Goal: Transaction & Acquisition: Purchase product/service

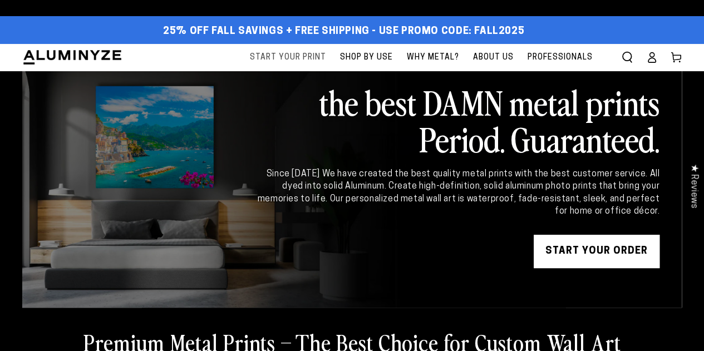
click at [310, 57] on span "Start Your Print" at bounding box center [288, 58] width 76 height 14
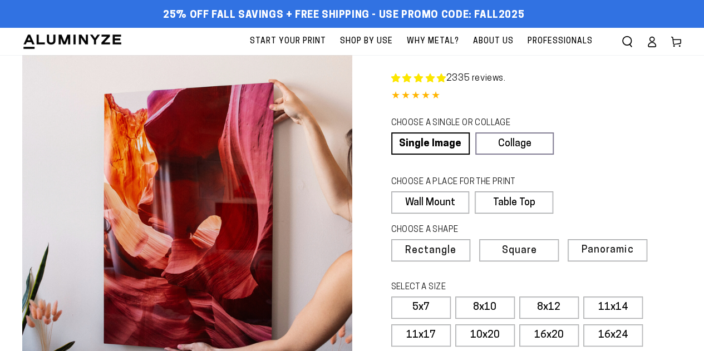
select select "**********"
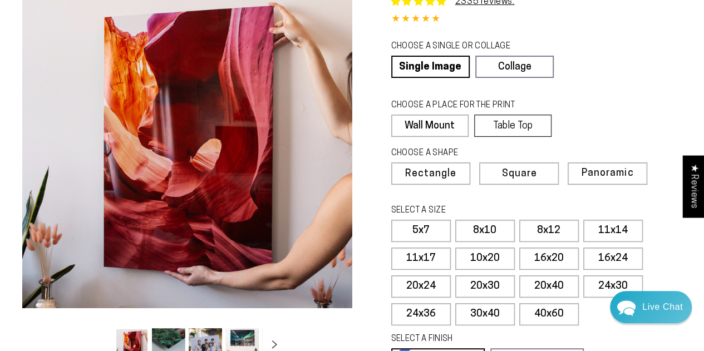
scroll to position [78, 0]
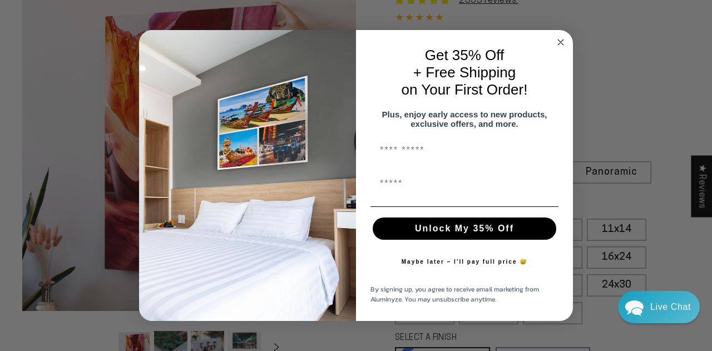
click at [557, 30] on form "Get 35% Off + Free Shipping on Your First Order! Plus, enjoy early access to ne…" at bounding box center [356, 175] width 434 height 291
click at [560, 39] on icon "Close dialog" at bounding box center [561, 42] width 6 height 6
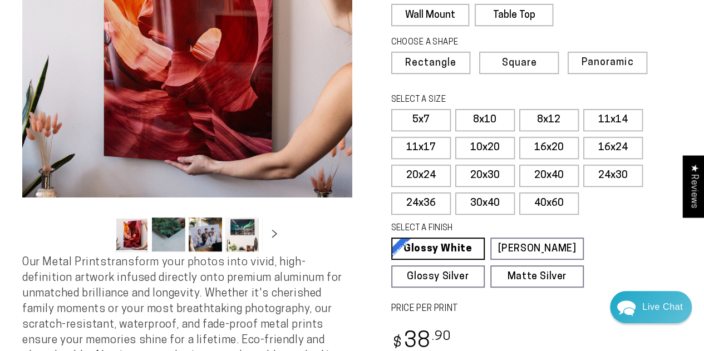
scroll to position [187, 0]
click at [489, 146] on label "10x20" at bounding box center [485, 148] width 60 height 22
click at [427, 143] on label "11x17" at bounding box center [421, 148] width 60 height 22
click at [543, 150] on label "16x20" at bounding box center [549, 148] width 60 height 22
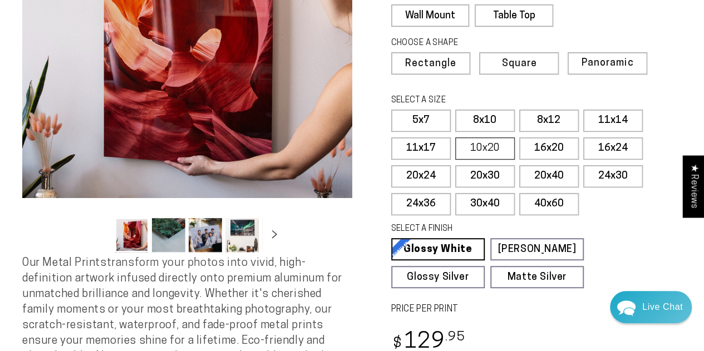
click at [481, 145] on label "10x20" at bounding box center [485, 148] width 60 height 22
click at [602, 126] on label "11x14" at bounding box center [613, 121] width 60 height 22
click at [587, 145] on label "16x24" at bounding box center [613, 148] width 60 height 22
click at [481, 152] on label "10x20" at bounding box center [485, 148] width 60 height 22
click at [197, 241] on button "Load image 3 in gallery view" at bounding box center [205, 235] width 33 height 34
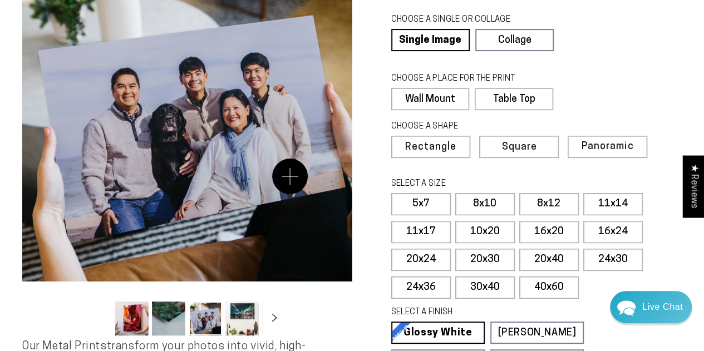
scroll to position [102, 0]
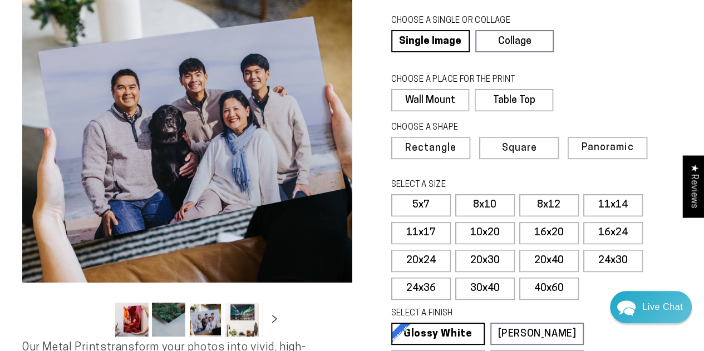
click at [167, 328] on button "Load image 2 in gallery view" at bounding box center [168, 320] width 33 height 34
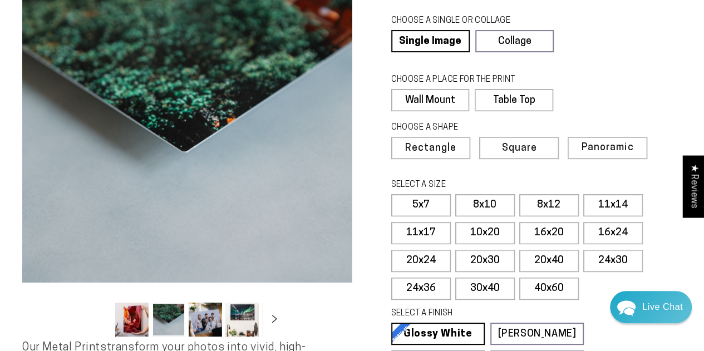
click at [126, 321] on button "Load image 1 in gallery view" at bounding box center [131, 320] width 33 height 34
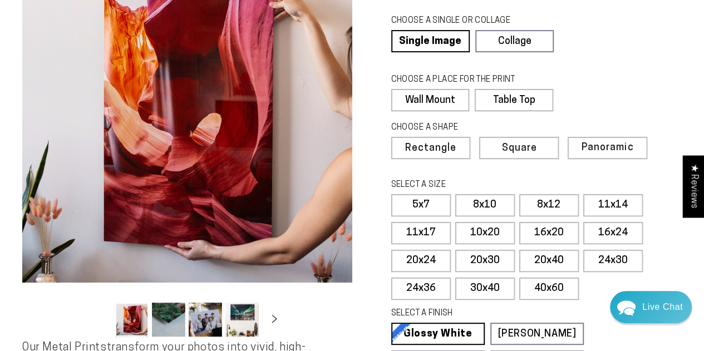
click at [245, 324] on button "Load image 4 in gallery view" at bounding box center [241, 320] width 33 height 34
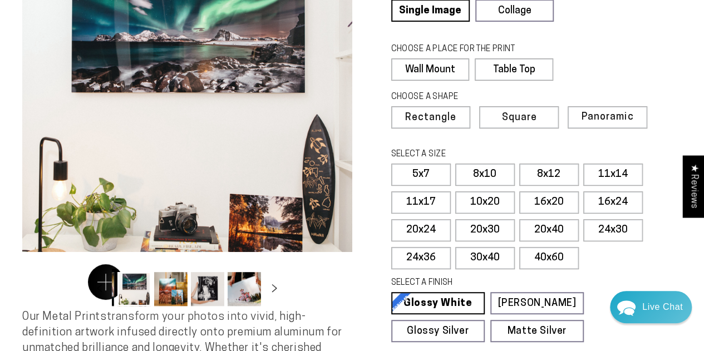
scroll to position [132, 0]
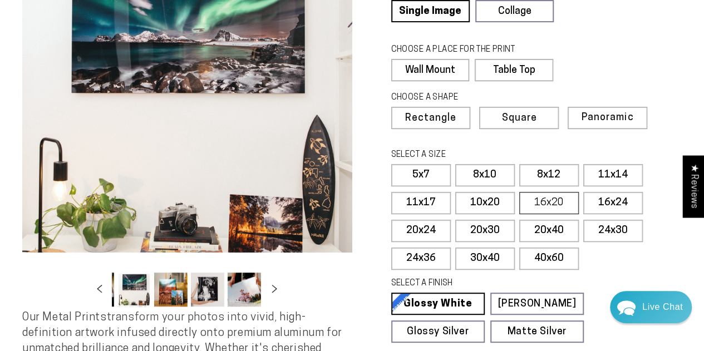
click at [550, 197] on label "16x20" at bounding box center [549, 203] width 60 height 22
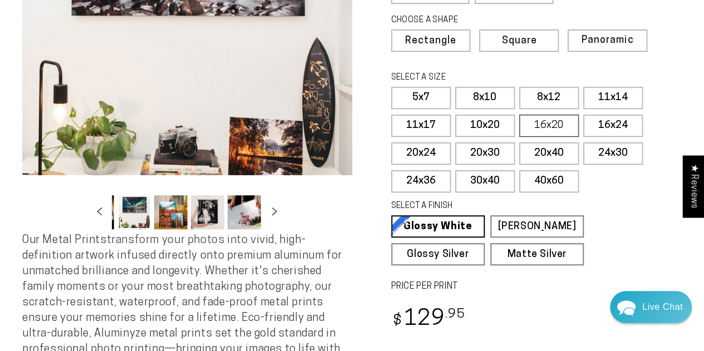
scroll to position [230, 0]
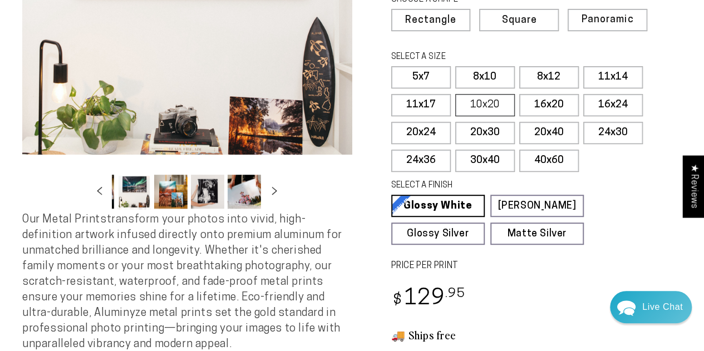
click at [476, 104] on label "10x20" at bounding box center [485, 105] width 60 height 22
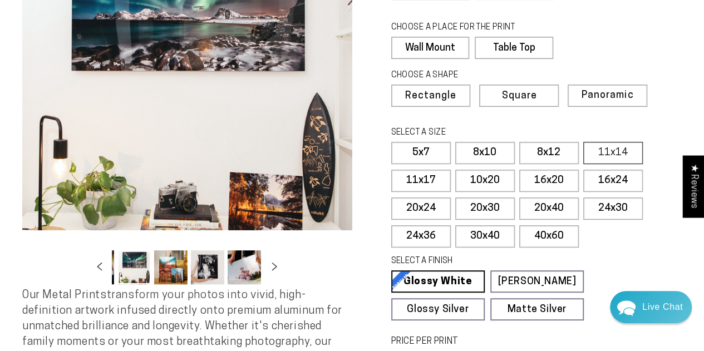
click at [606, 146] on label "11x14" at bounding box center [613, 153] width 60 height 22
click at [601, 177] on label "16x24" at bounding box center [613, 181] width 60 height 22
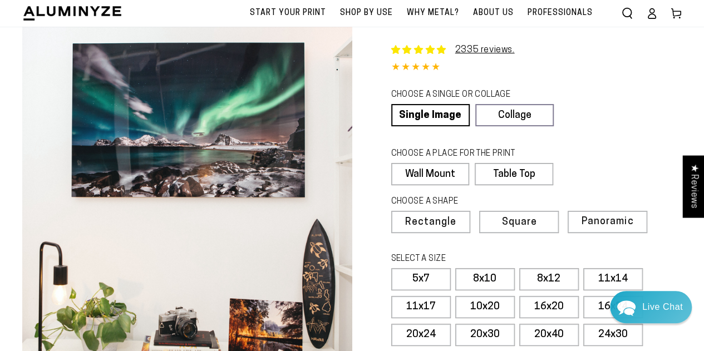
scroll to position [25, 0]
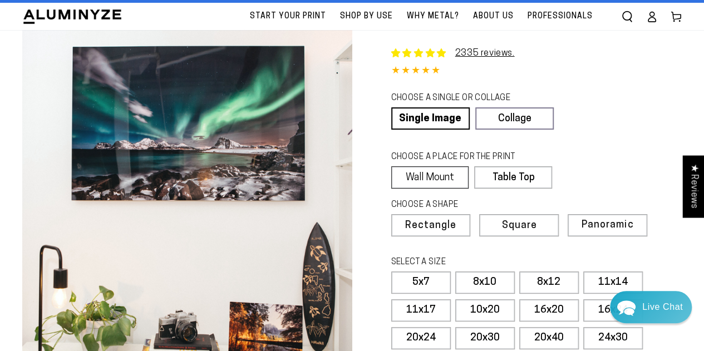
click at [426, 181] on label "Wall Mount" at bounding box center [430, 177] width 78 height 22
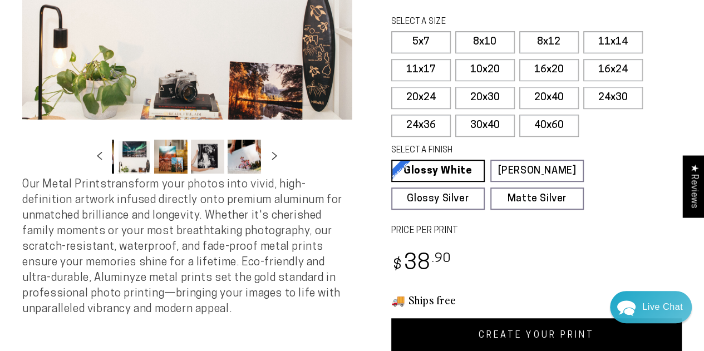
scroll to position [266, 0]
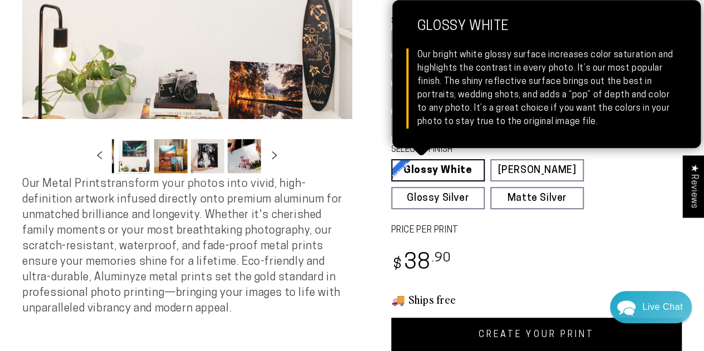
click at [445, 170] on link "Glossy White Glossy White Our bright white glossy surface increases color satur…" at bounding box center [437, 170] width 93 height 22
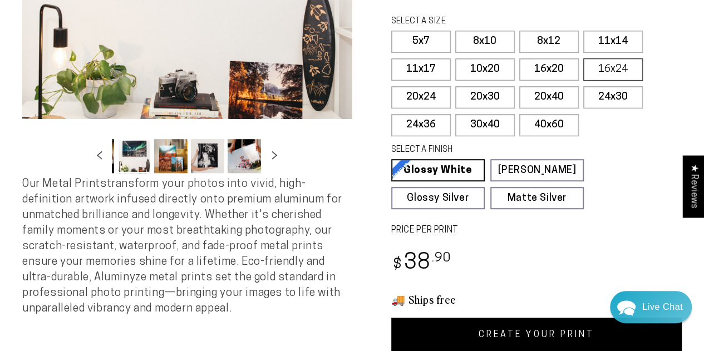
click at [605, 75] on label "16x24" at bounding box center [613, 69] width 60 height 22
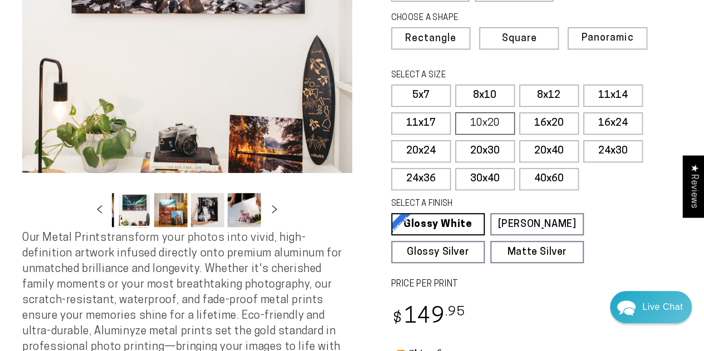
scroll to position [203, 0]
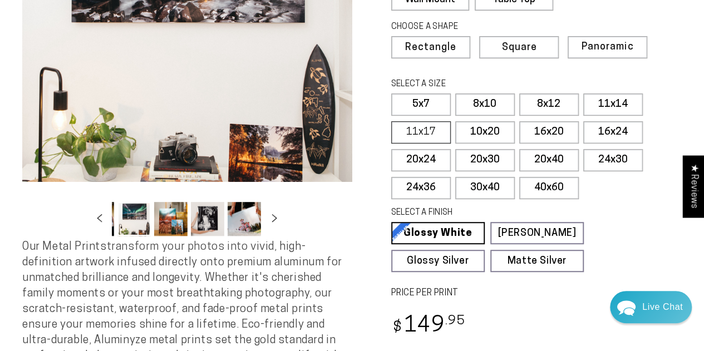
click at [424, 131] on label "11x17" at bounding box center [421, 132] width 60 height 22
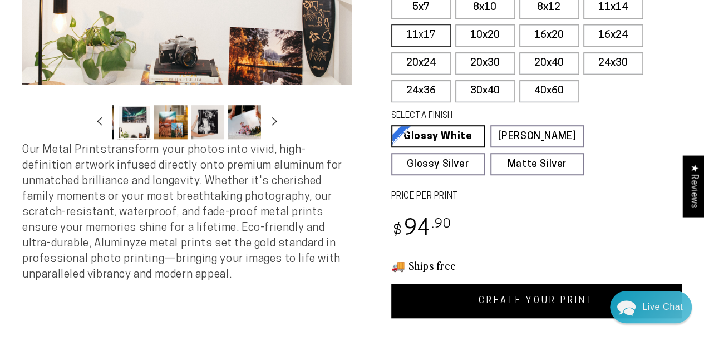
scroll to position [300, 0]
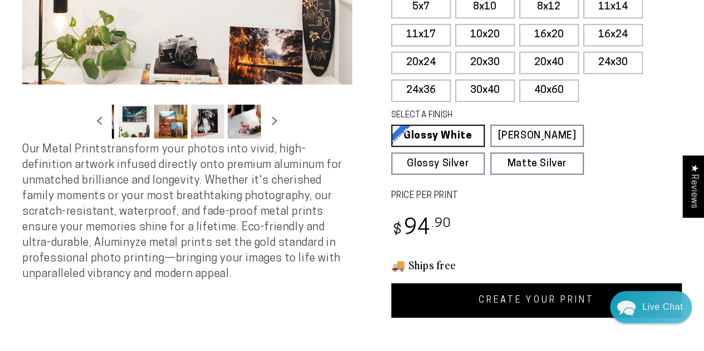
click at [472, 308] on link "CREATE YOUR PRINT" at bounding box center [536, 300] width 291 height 34
